Goal: Obtain resource: Download file/media

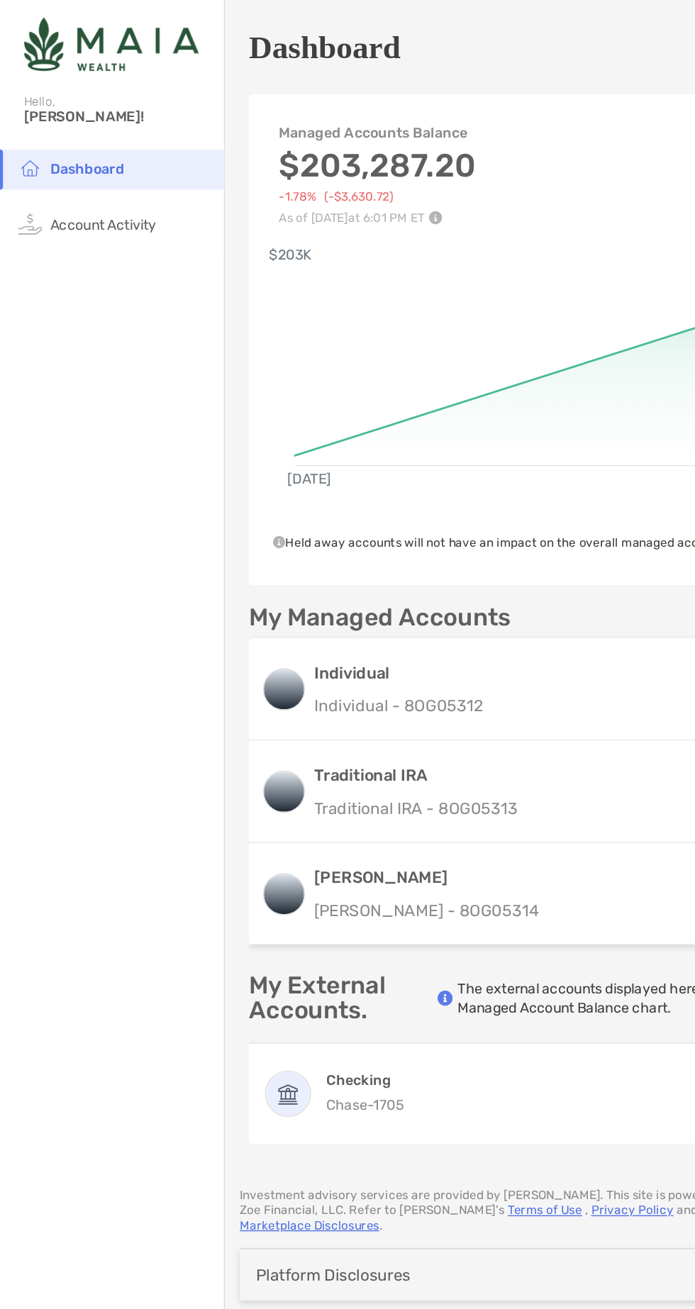
click at [16, 72] on div "Hello, Portia!" at bounding box center [79, 85] width 158 height 40
click at [51, 130] on li "Dashboard" at bounding box center [79, 120] width 158 height 28
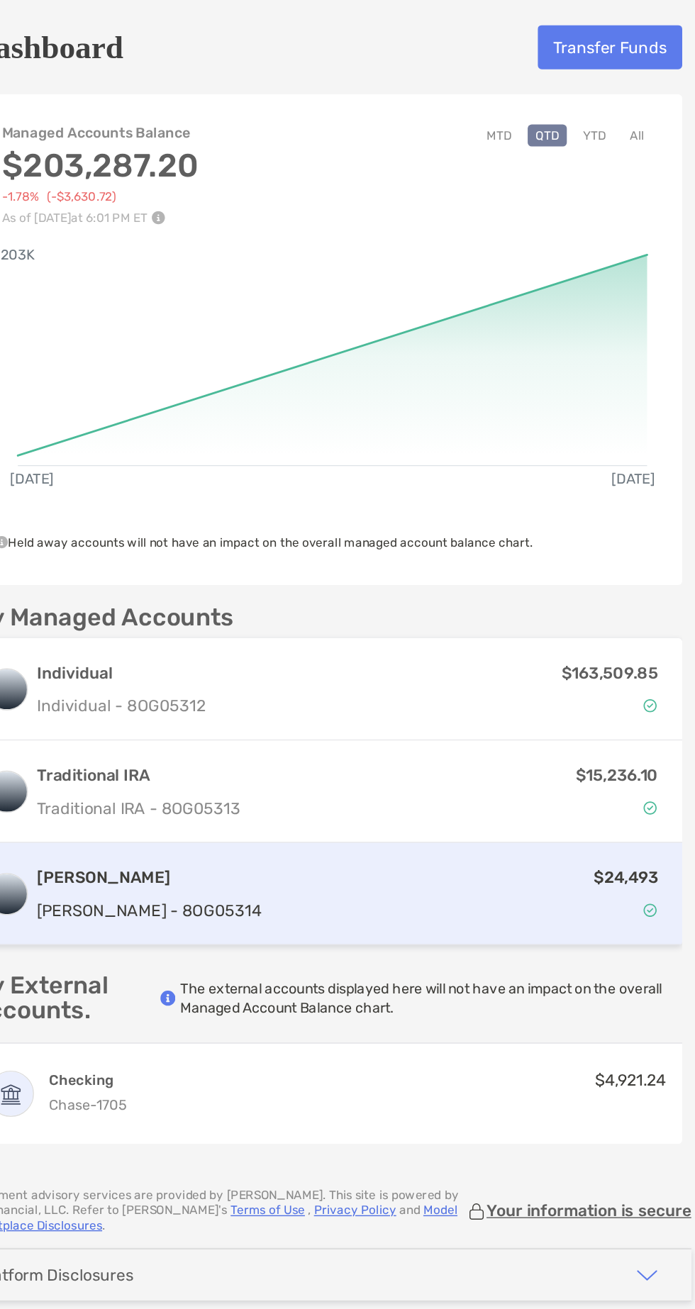
click at [330, 618] on div "Roth IRA Roth IRA - 8OG05314 $24,493" at bounding box center [427, 632] width 502 height 72
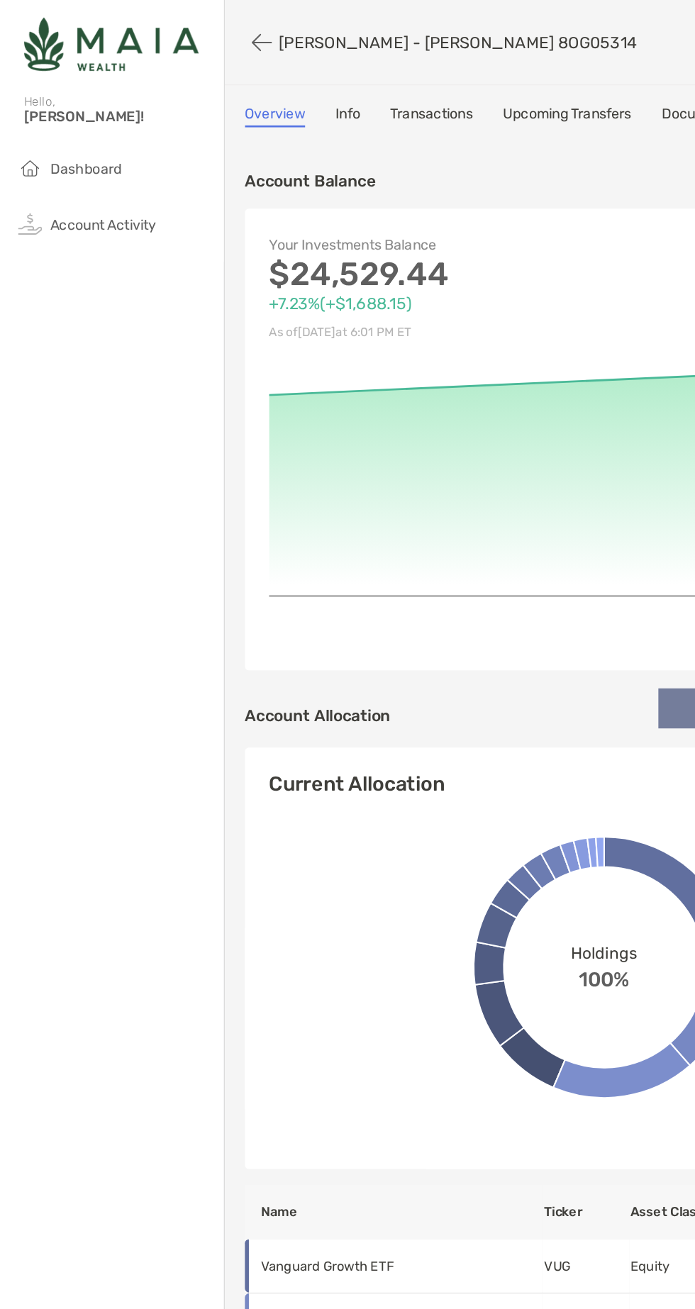
scroll to position [0, 97]
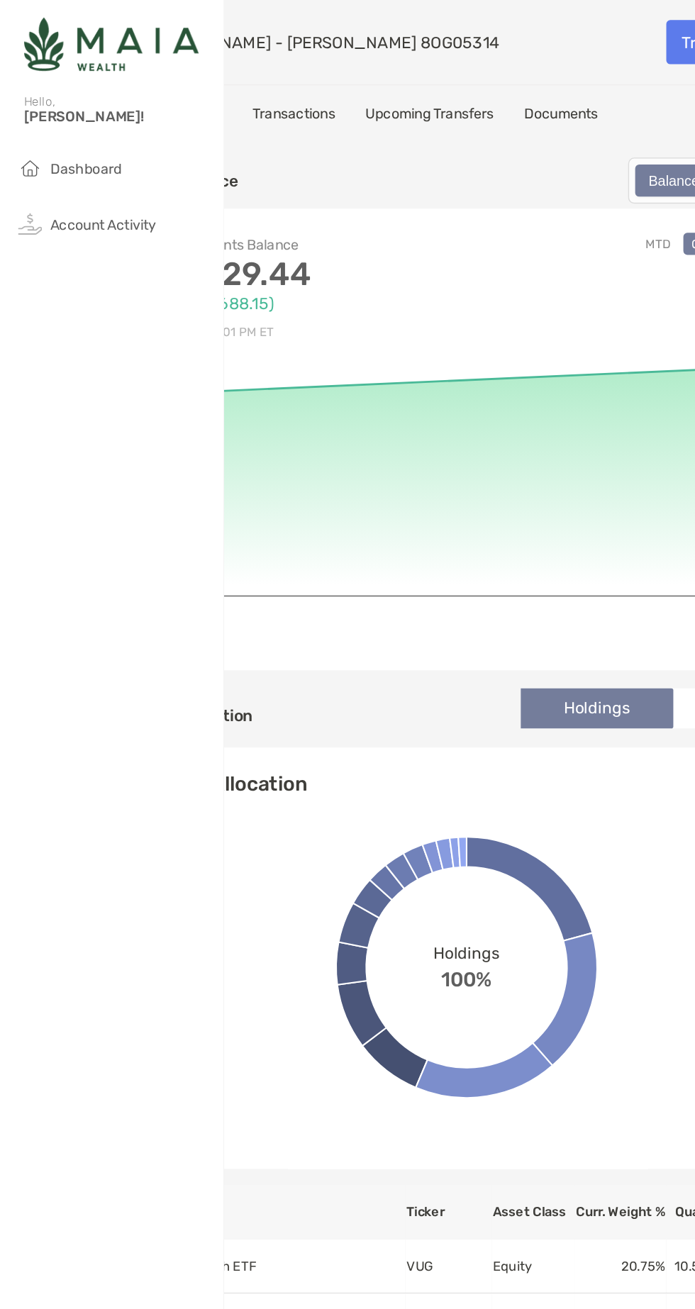
click at [388, 85] on link "Documents" at bounding box center [396, 82] width 52 height 16
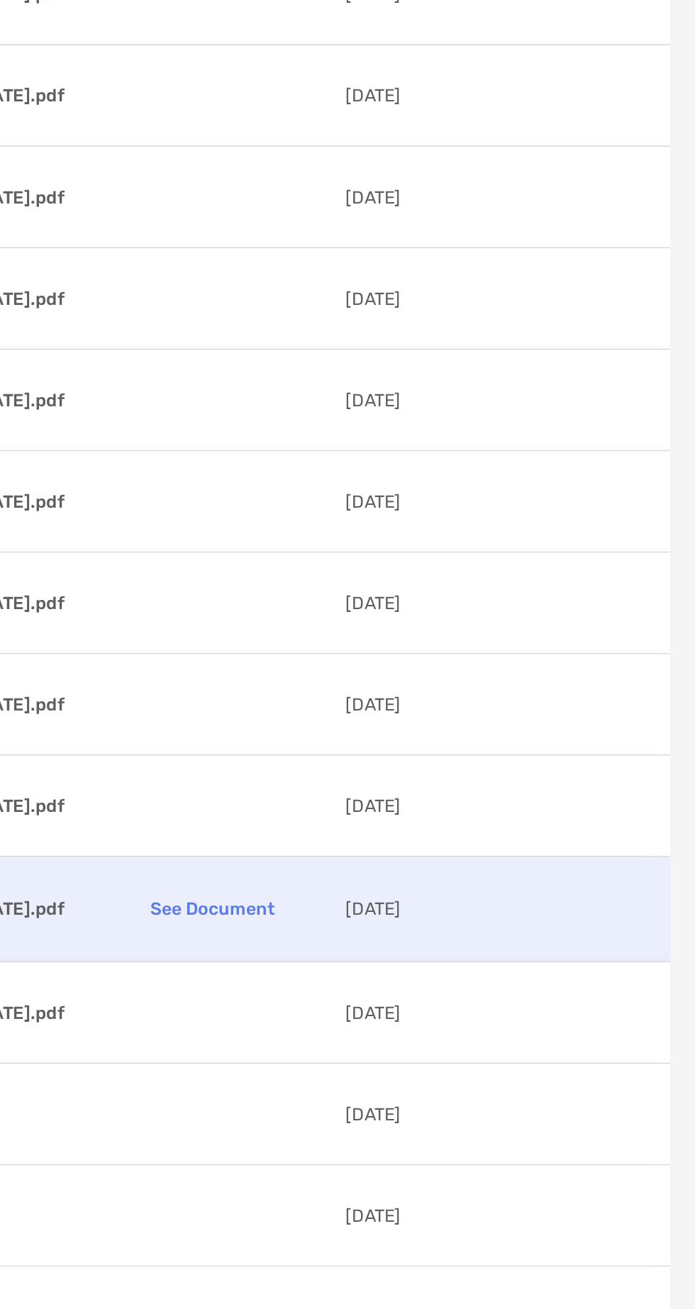
click at [400, 506] on p "See Document" at bounding box center [421, 514] width 128 height 25
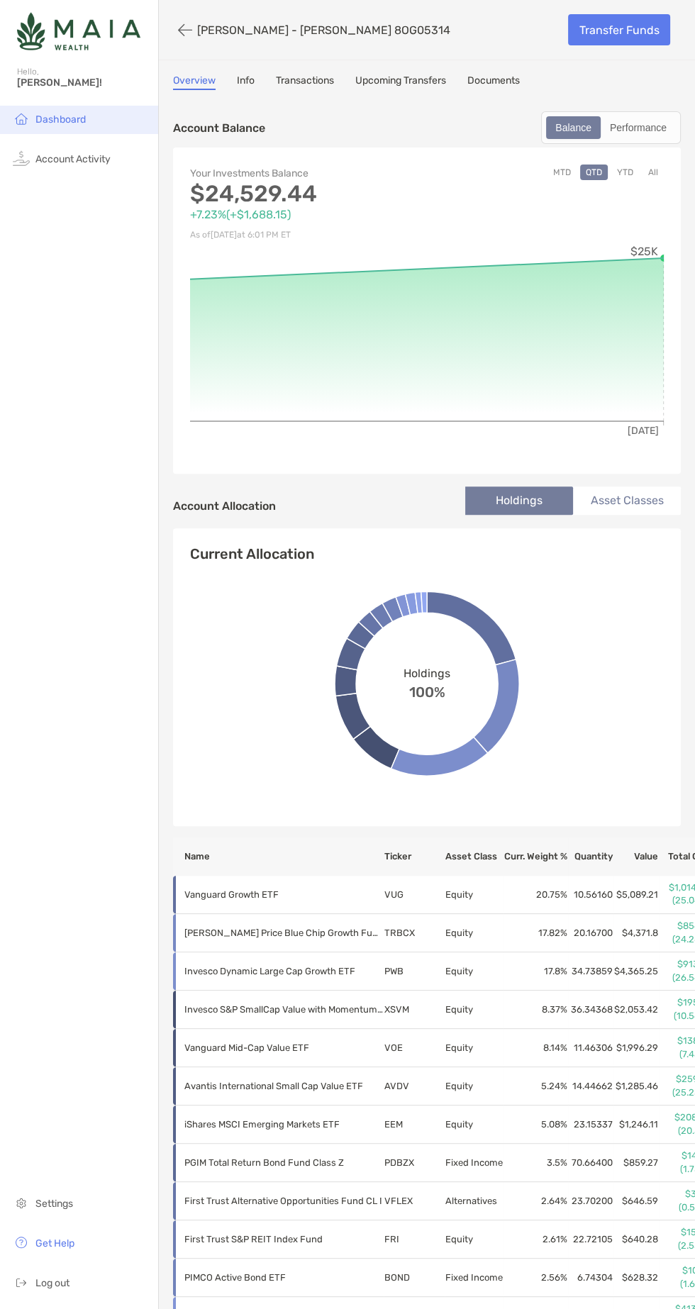
click at [56, 119] on span "Dashboard" at bounding box center [60, 119] width 50 height 12
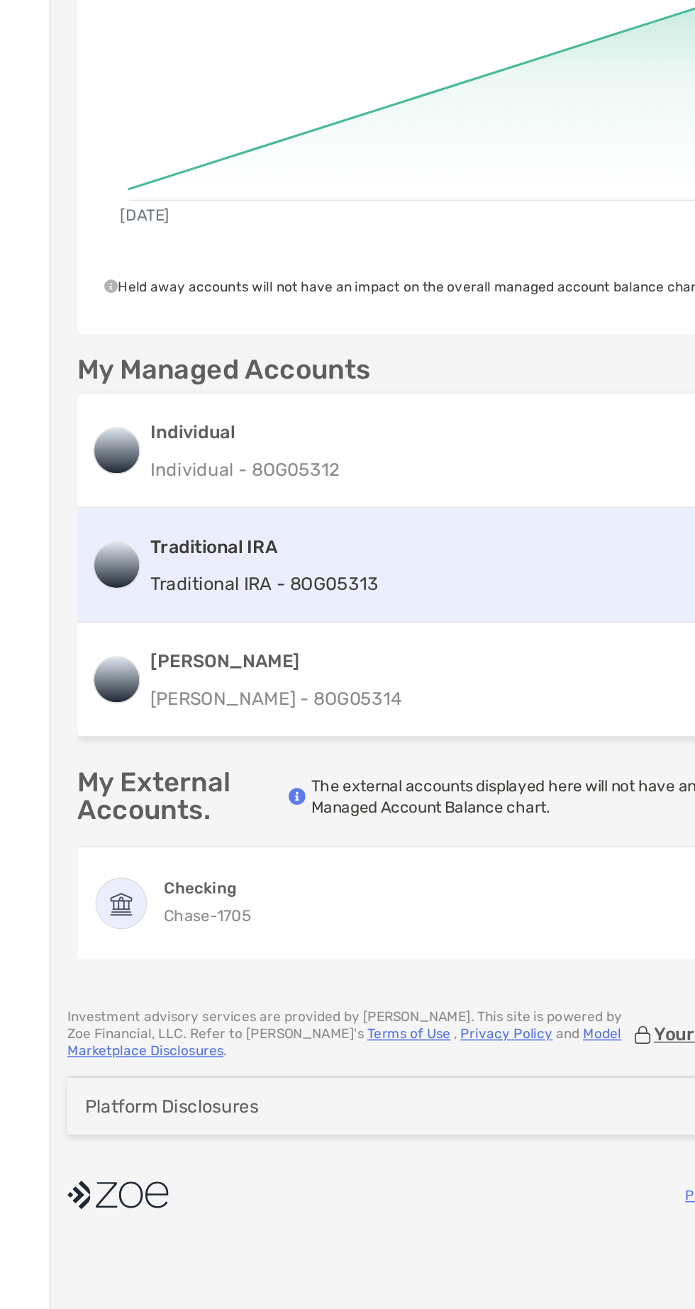
click at [318, 557] on div "Traditional IRA Traditional IRA - 8OG05313" at bounding box center [294, 560] width 144 height 40
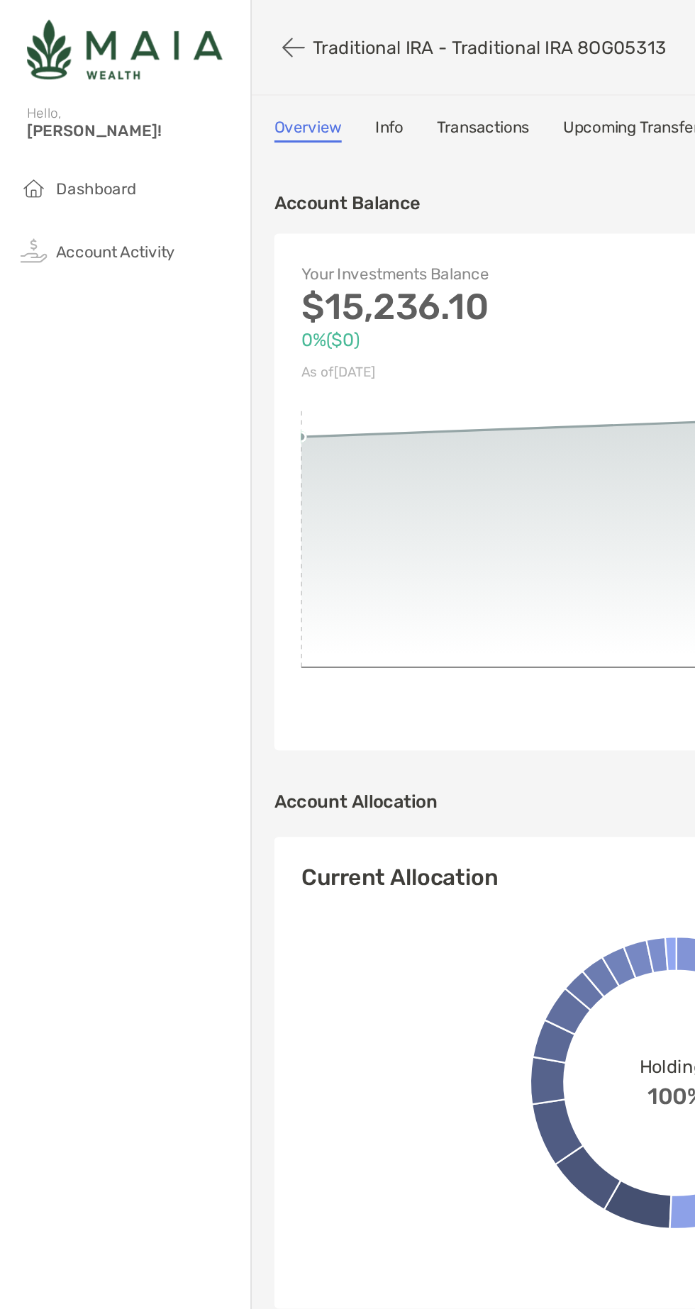
scroll to position [0, 97]
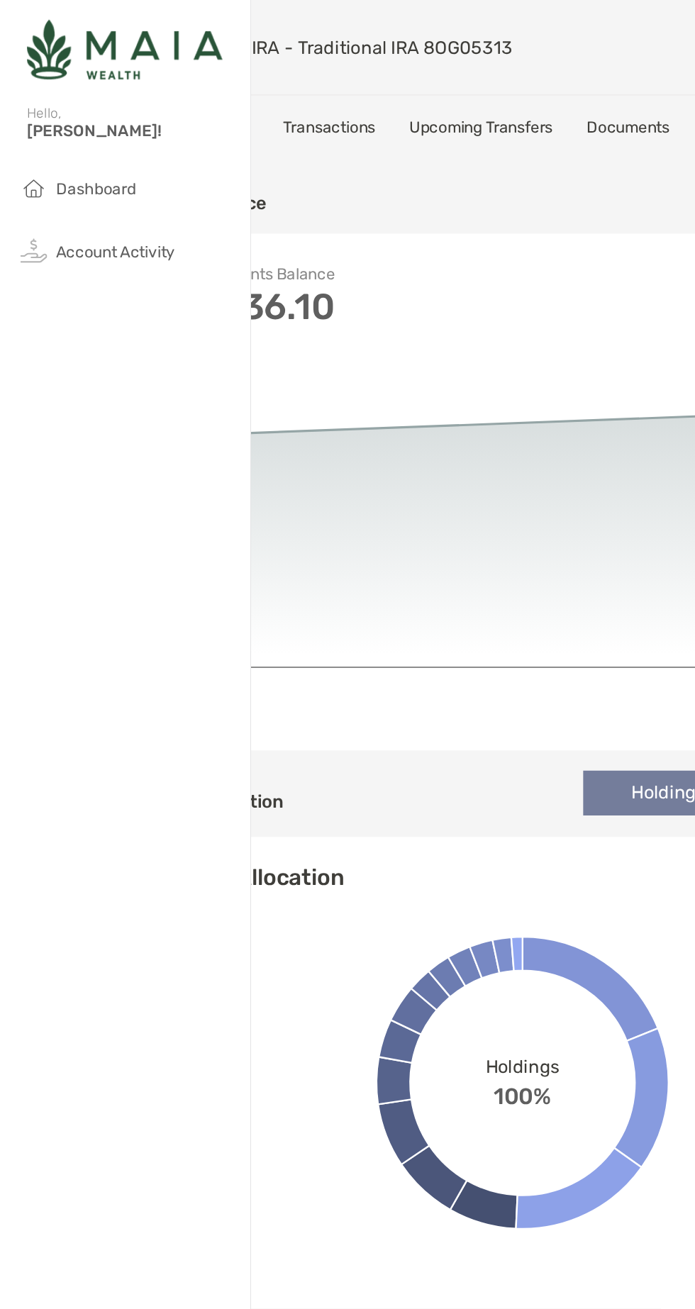
click at [389, 63] on div "Traditional IRA - Traditional IRA 8OG05313 Transfer Funds Overview Info Transac…" at bounding box center [330, 874] width 536 height 1748
click at [393, 82] on link "Documents" at bounding box center [396, 82] width 52 height 16
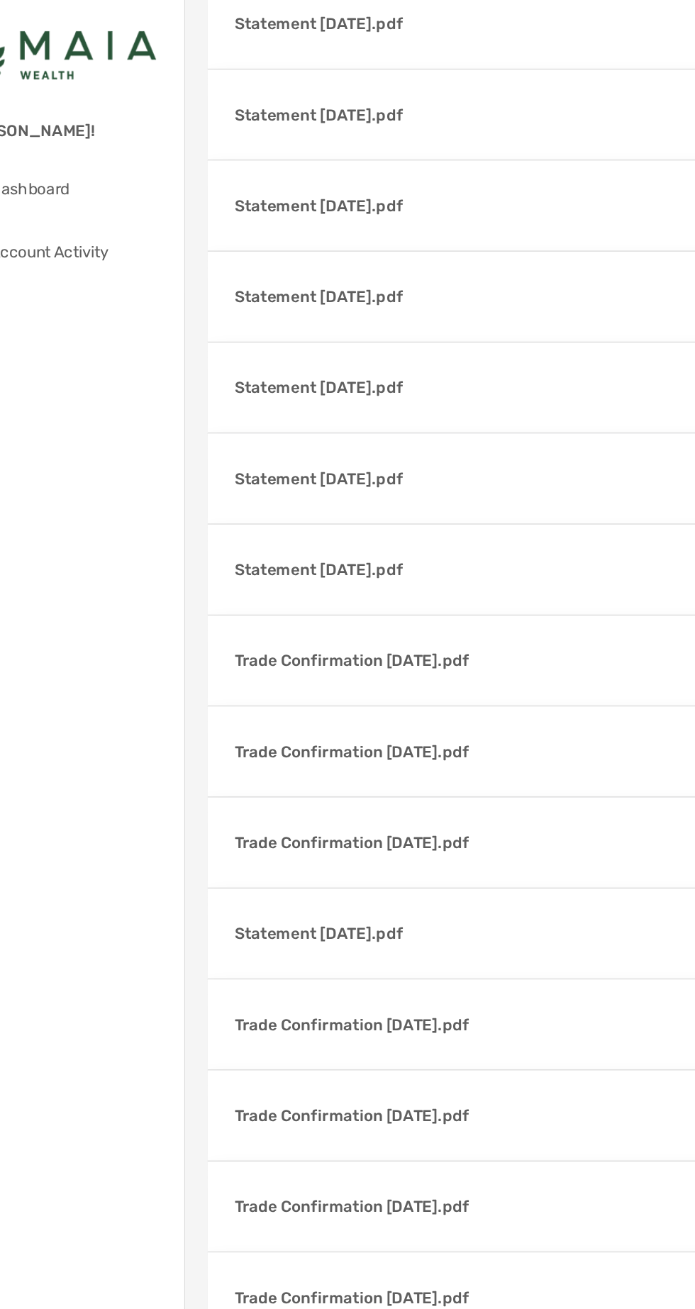
scroll to position [5175, 0]
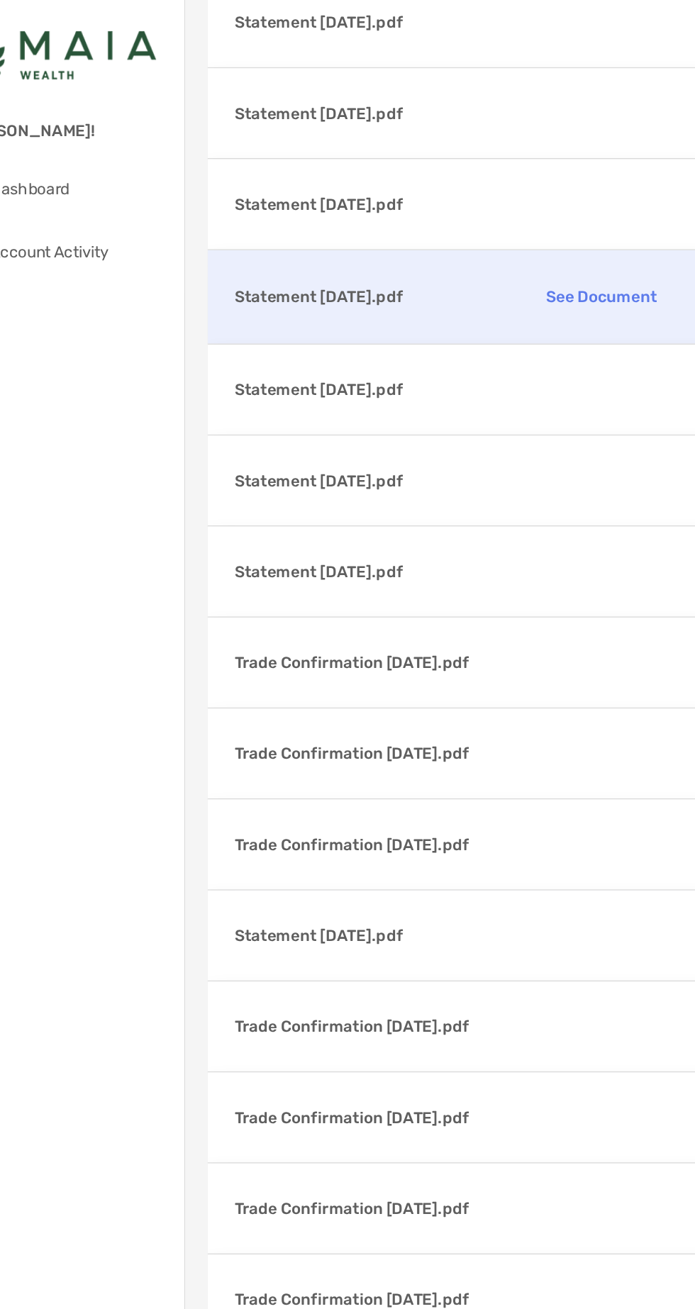
click at [247, 179] on p "Statement [DATE].pdf" at bounding box center [268, 188] width 156 height 18
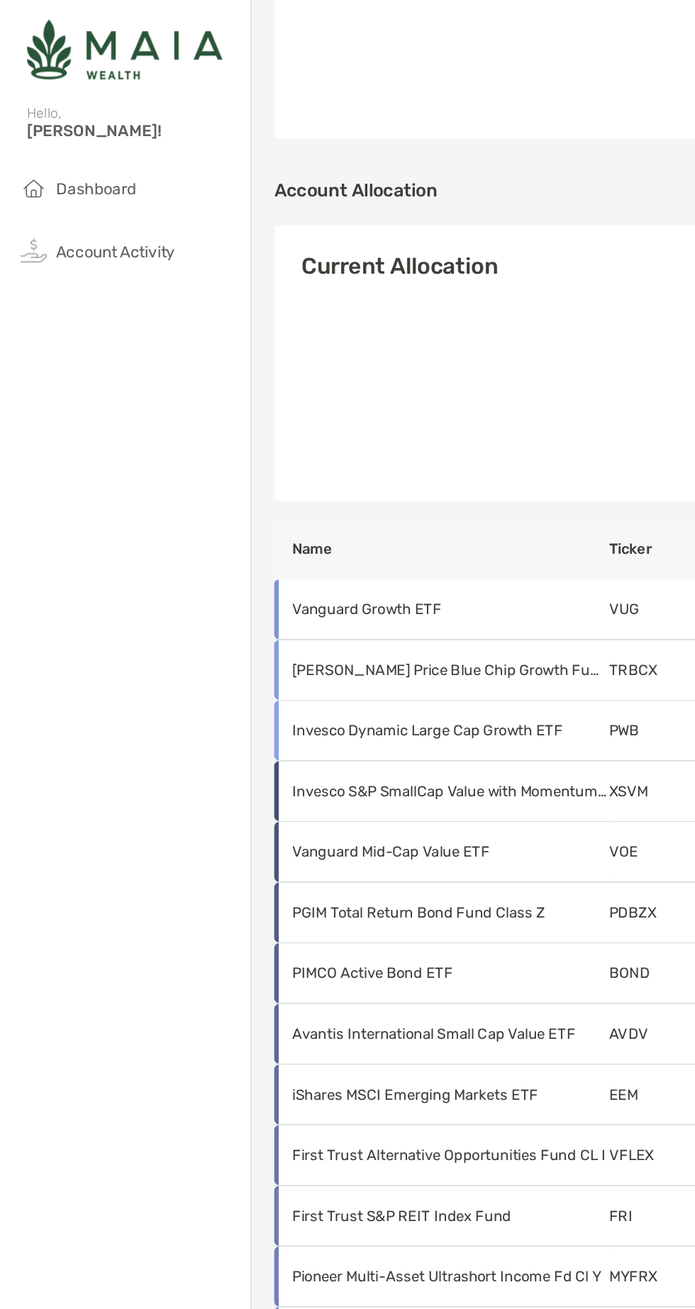
scroll to position [289, 0]
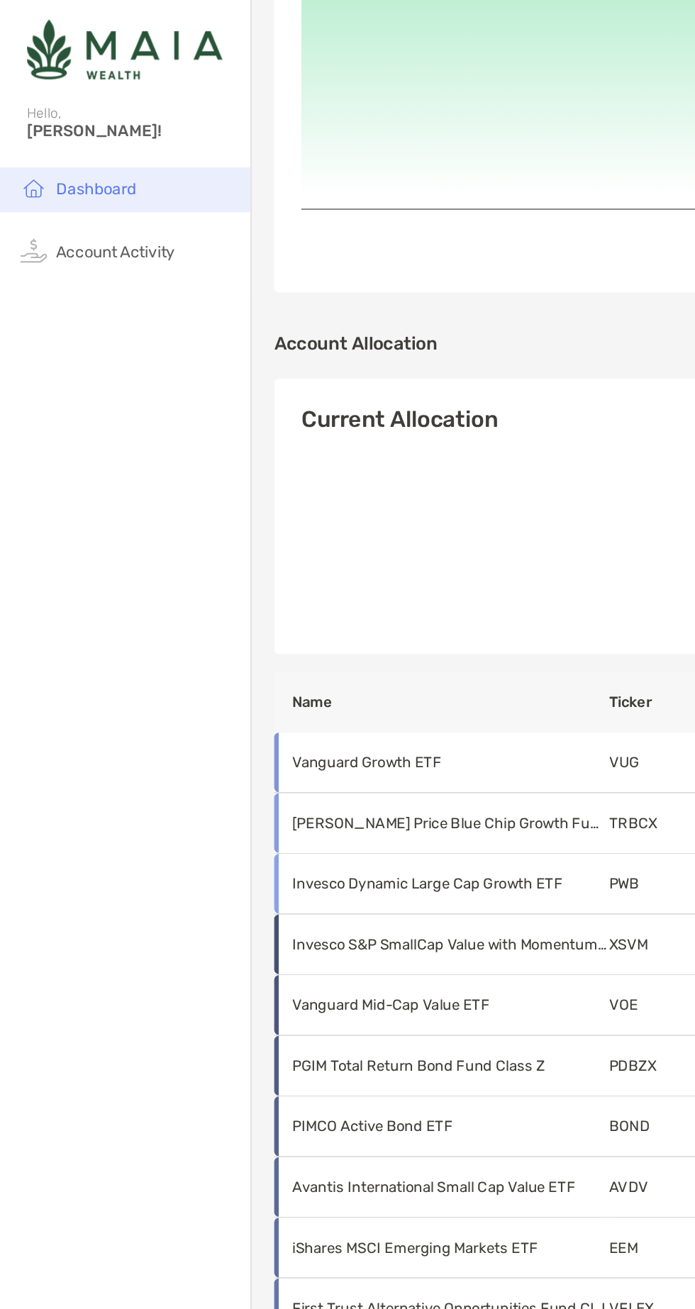
click at [55, 108] on li "Dashboard" at bounding box center [79, 120] width 158 height 28
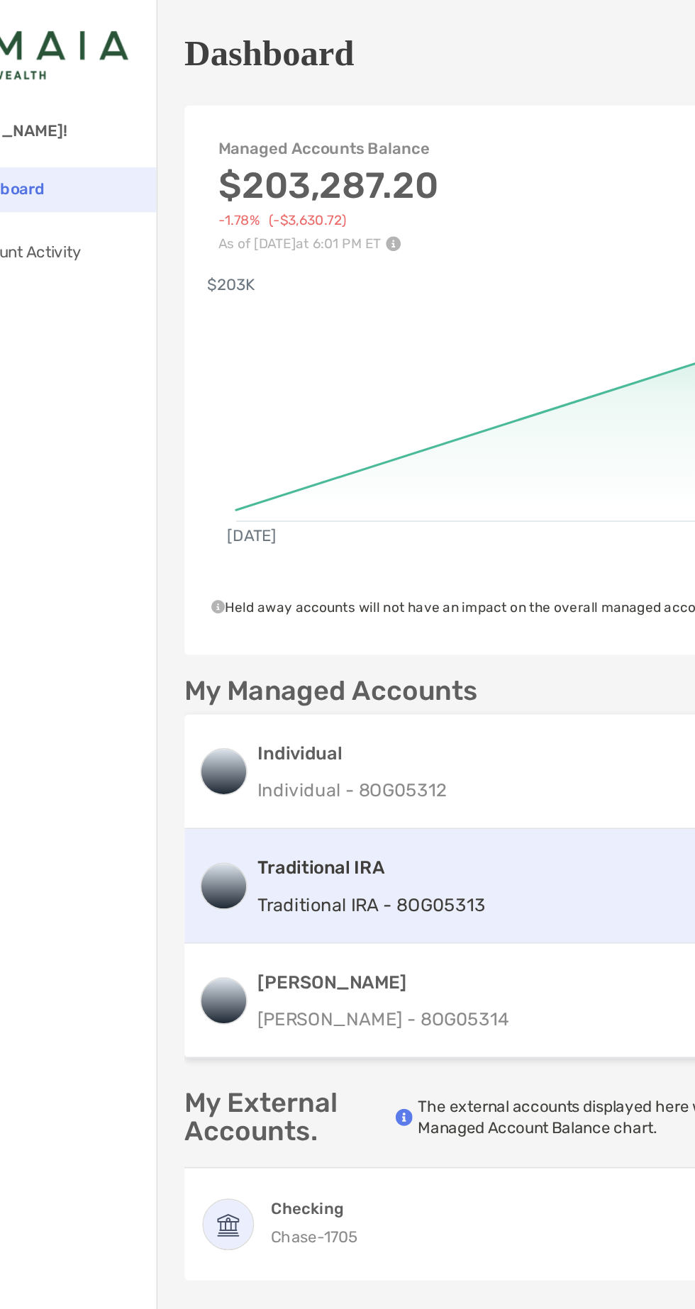
click at [255, 557] on div "Traditional IRA Traditional IRA - 8OG05313" at bounding box center [294, 560] width 144 height 40
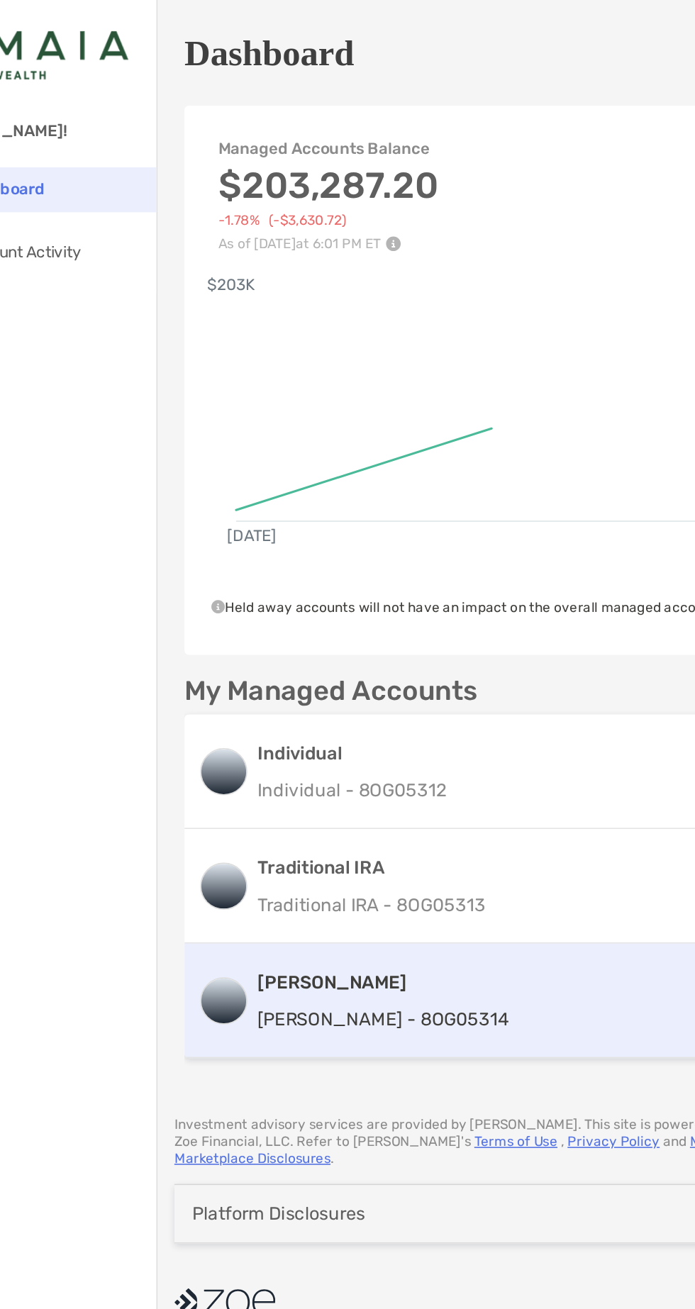
click at [250, 640] on p "Roth IRA - 8OG05314" at bounding box center [301, 644] width 159 height 18
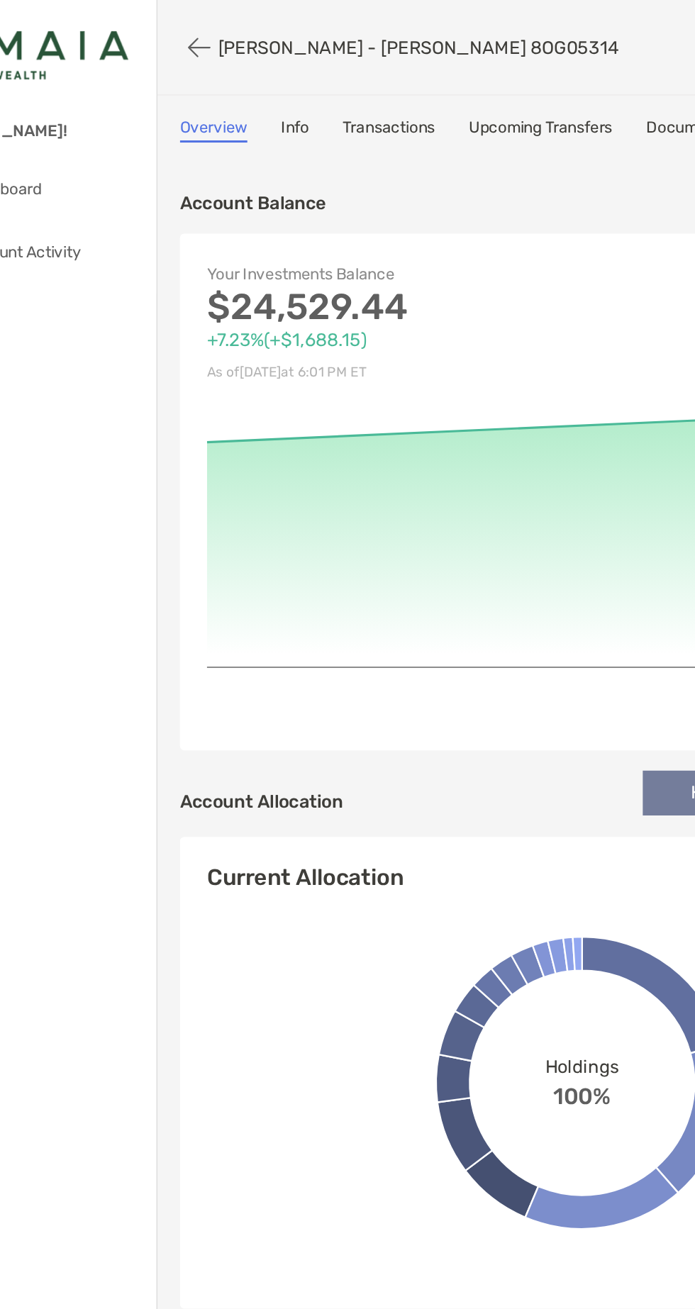
scroll to position [0, 97]
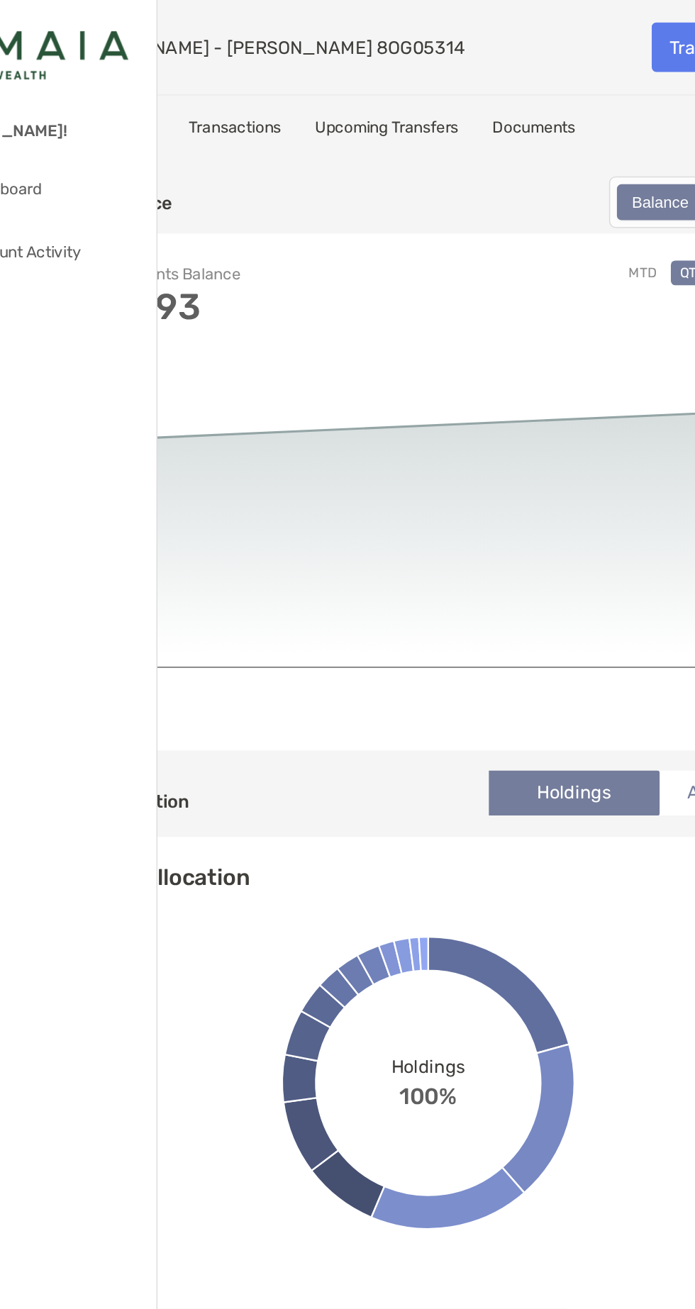
click at [401, 79] on link "Documents" at bounding box center [396, 82] width 52 height 16
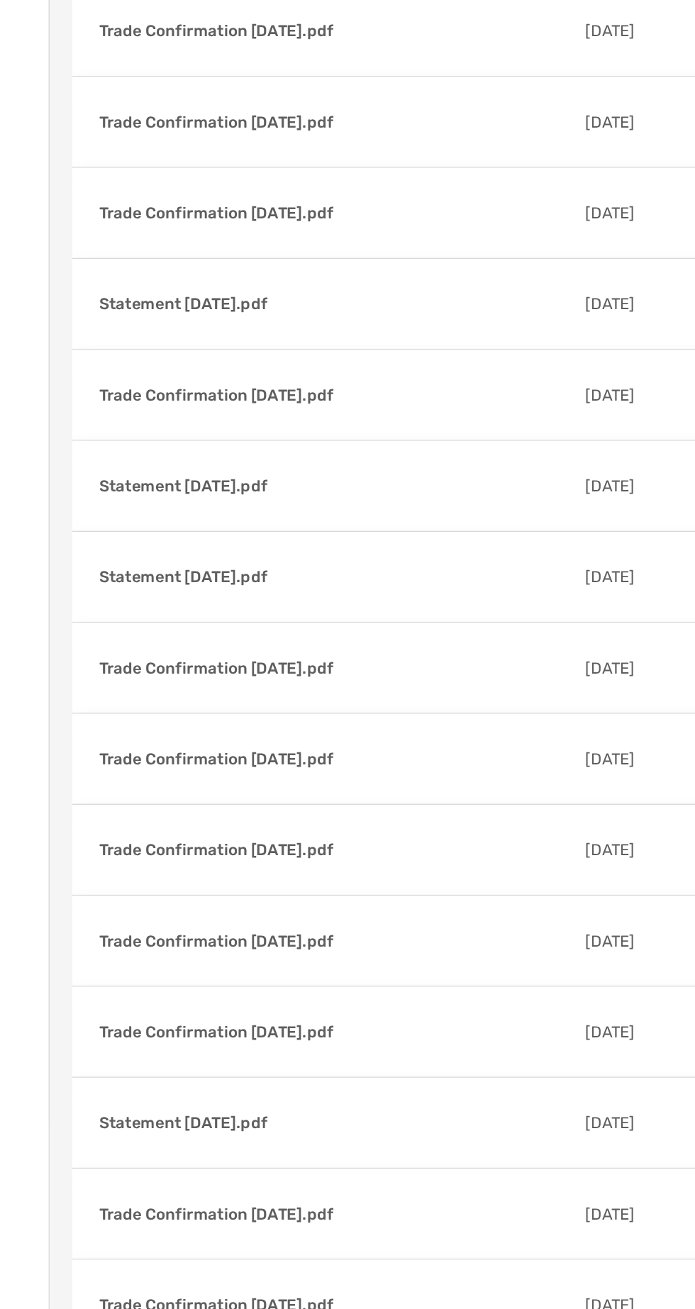
scroll to position [5834, 0]
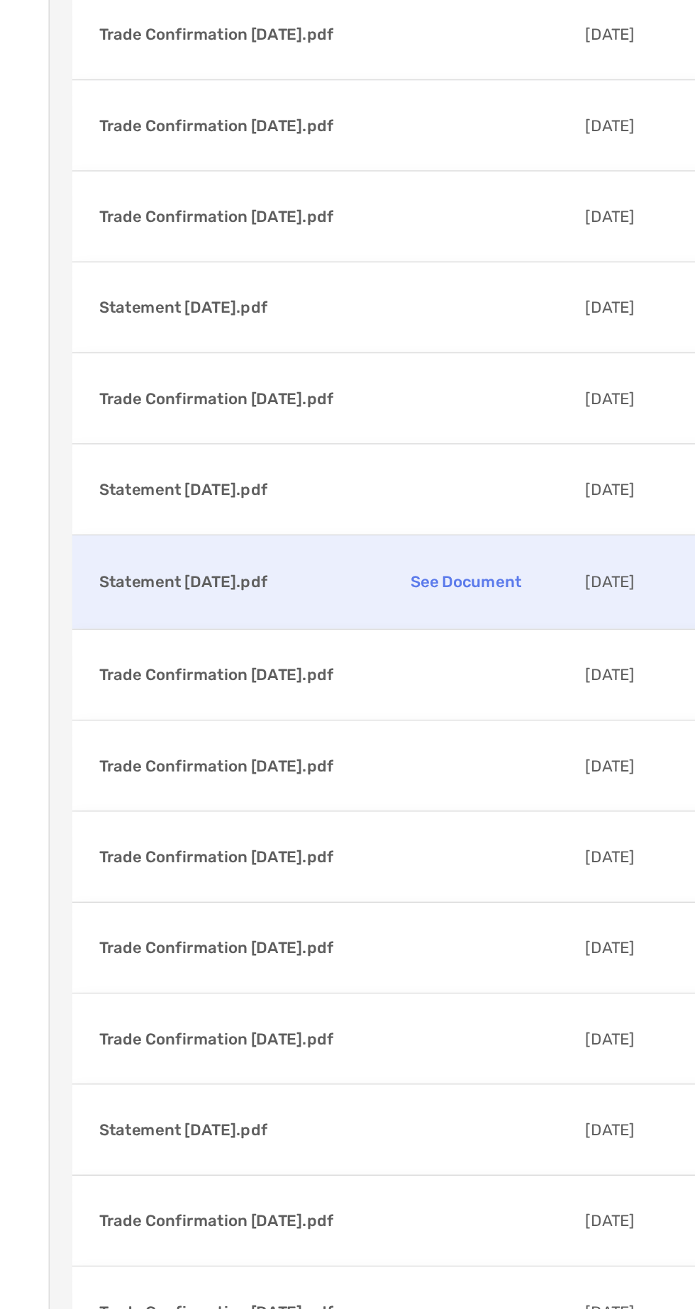
click at [255, 841] on p "Statement [DATE].pdf" at bounding box center [268, 850] width 156 height 18
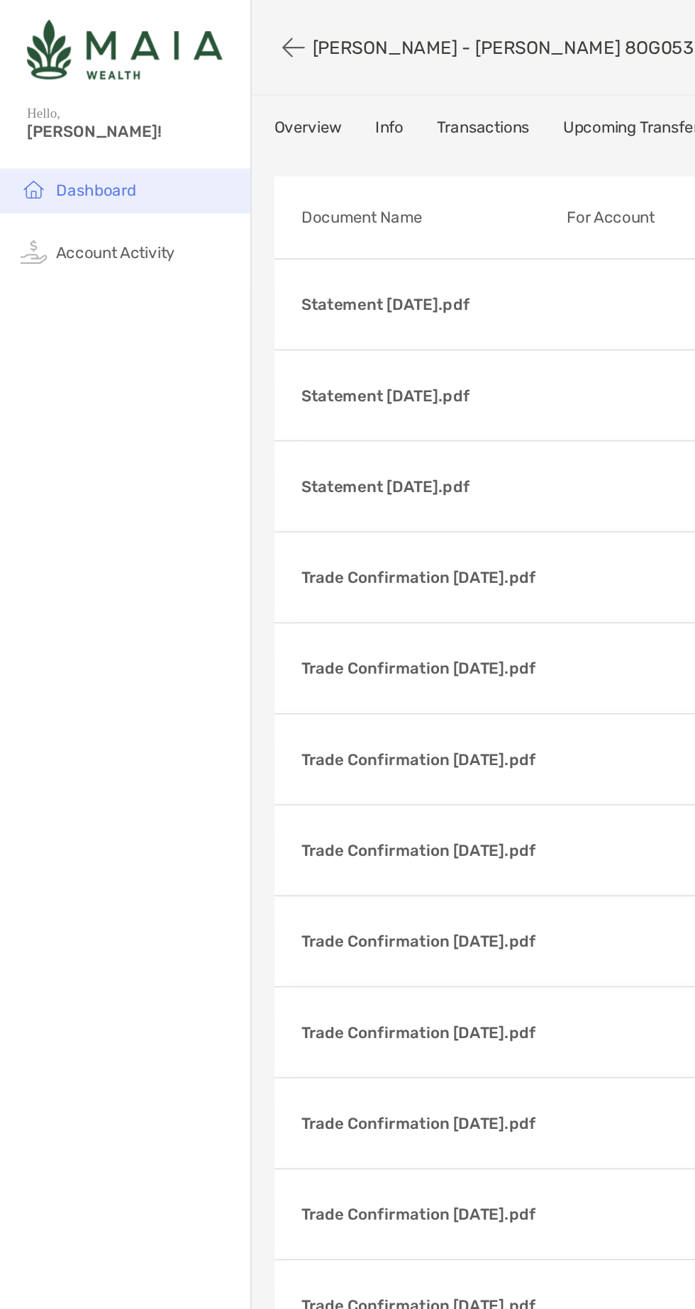
click at [61, 131] on li "Dashboard" at bounding box center [79, 120] width 158 height 28
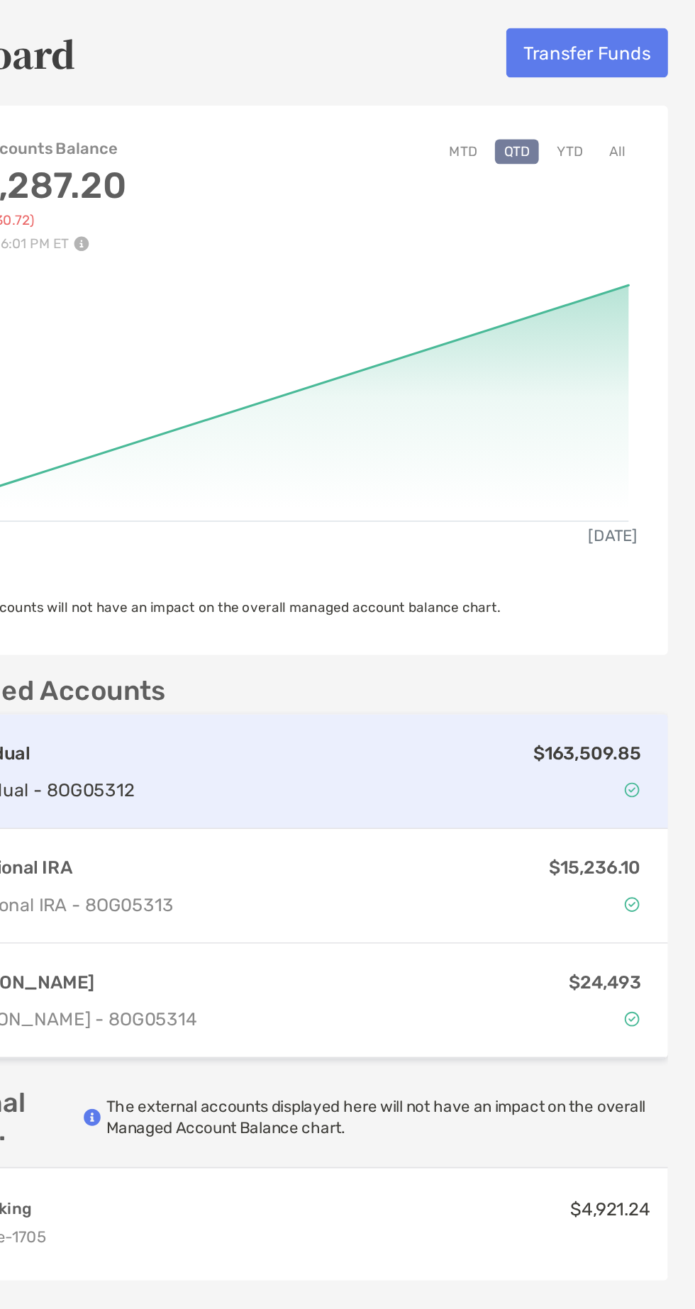
click at [395, 476] on div "$163,509.85" at bounding box center [508, 487] width 323 height 41
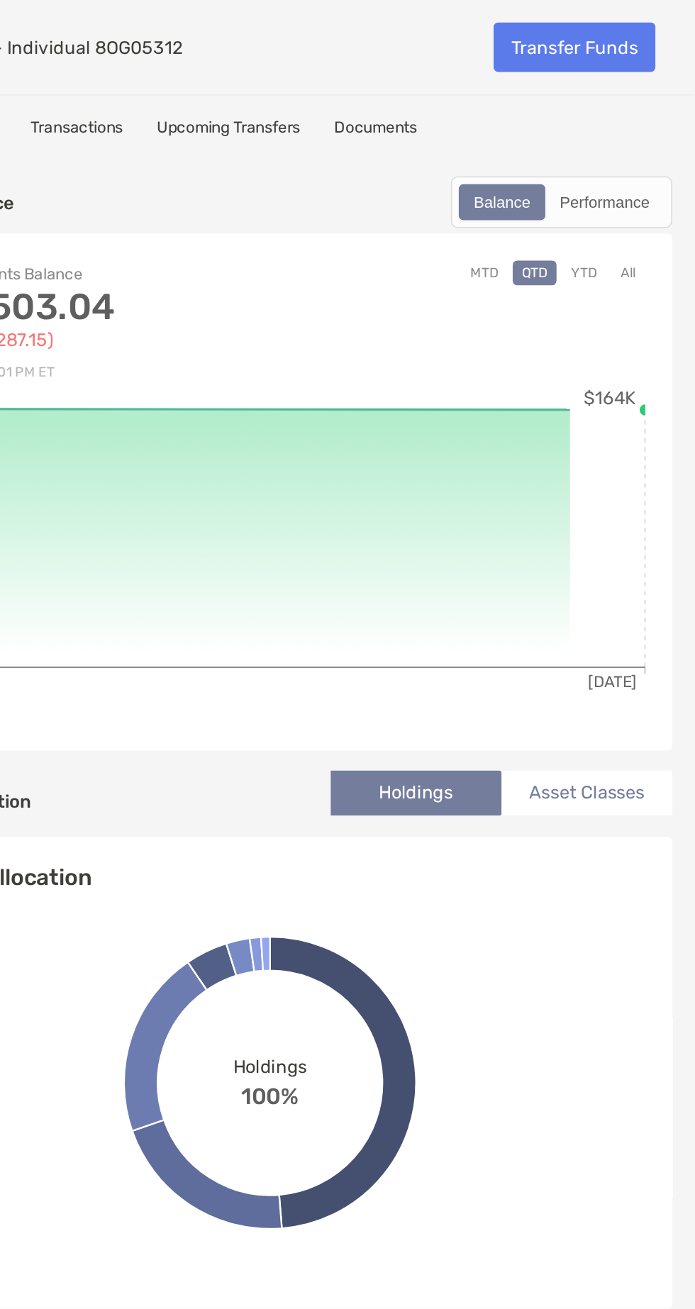
click at [504, 84] on link "Documents" at bounding box center [493, 82] width 52 height 16
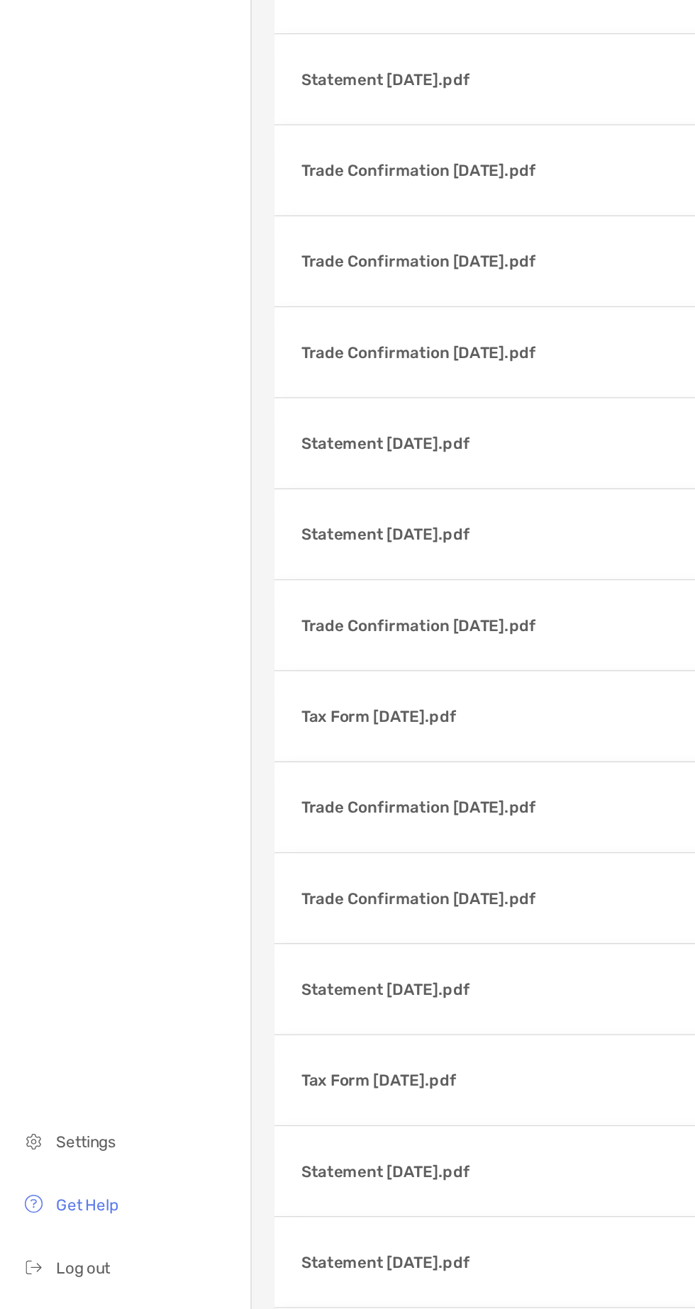
scroll to position [3286, 0]
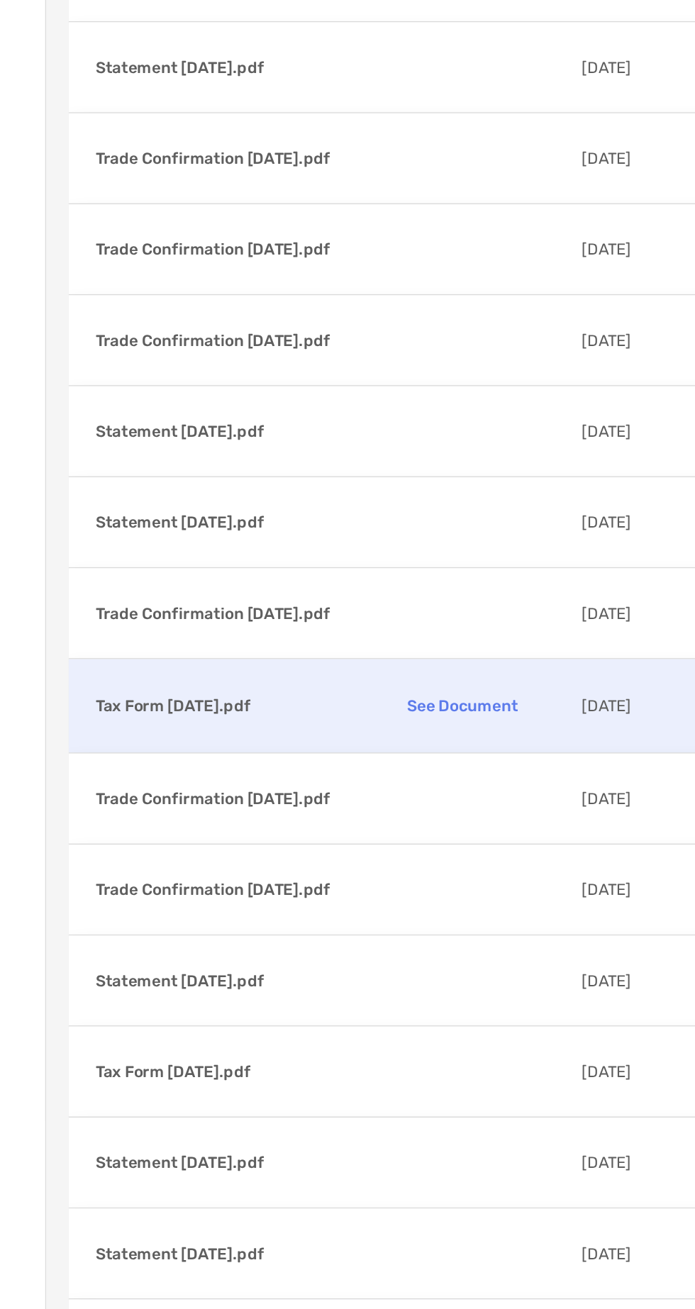
click at [258, 919] on p "Tax Form [DATE].pdf" at bounding box center [268, 928] width 156 height 18
